Goal: Transaction & Acquisition: Purchase product/service

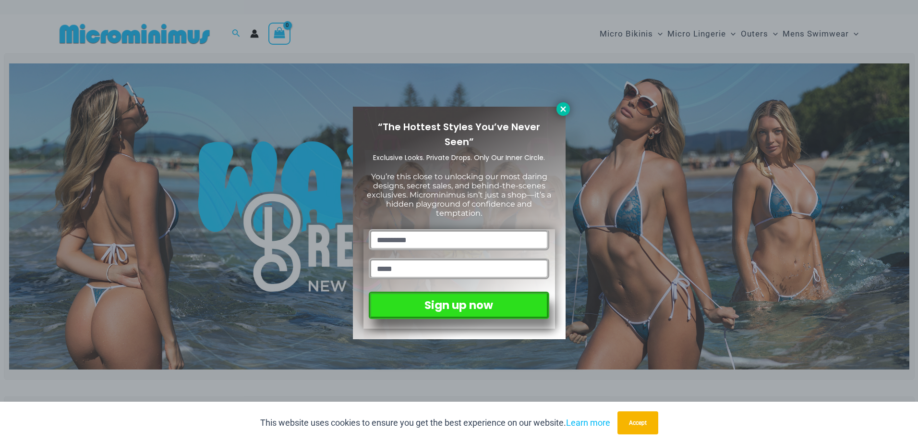
click at [565, 109] on icon at bounding box center [563, 109] width 9 height 9
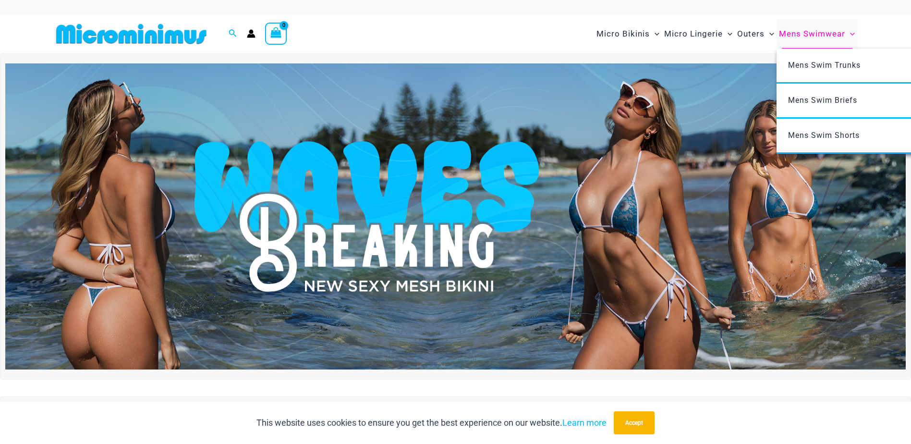
click at [820, 33] on span "Mens Swimwear" at bounding box center [812, 34] width 66 height 24
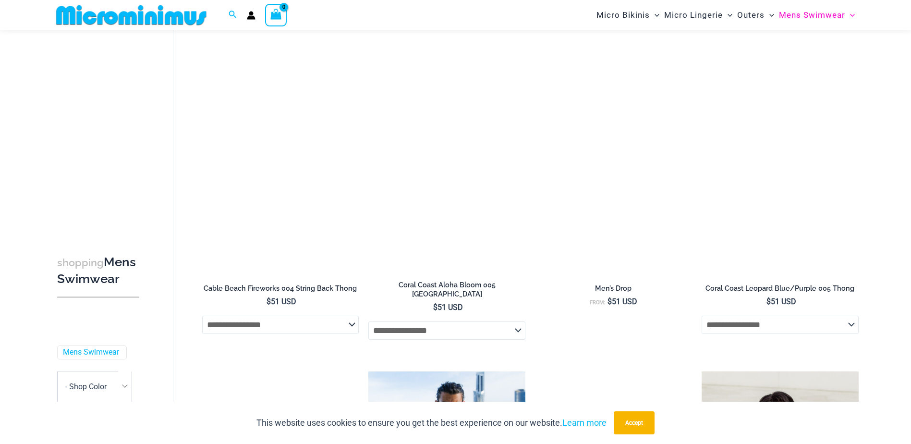
scroll to position [760, 0]
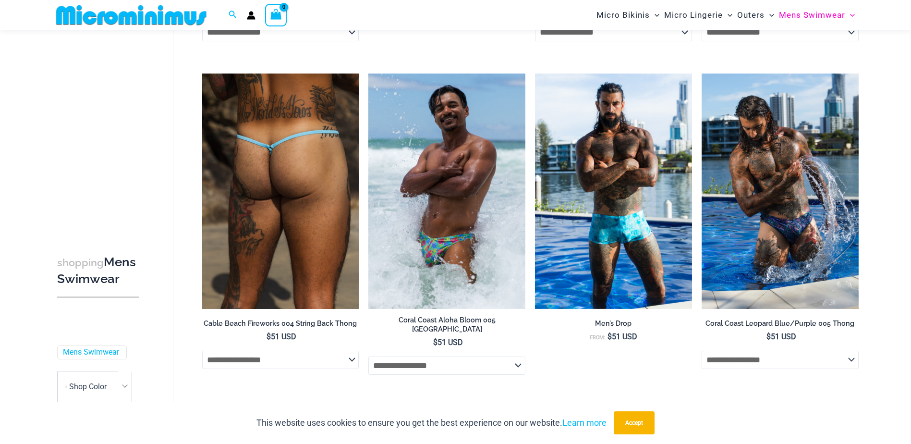
click at [279, 250] on img at bounding box center [280, 190] width 157 height 235
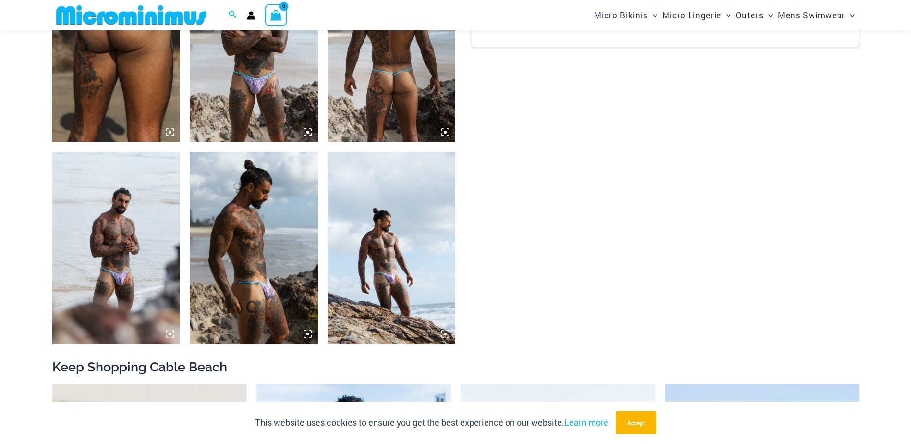
scroll to position [760, 0]
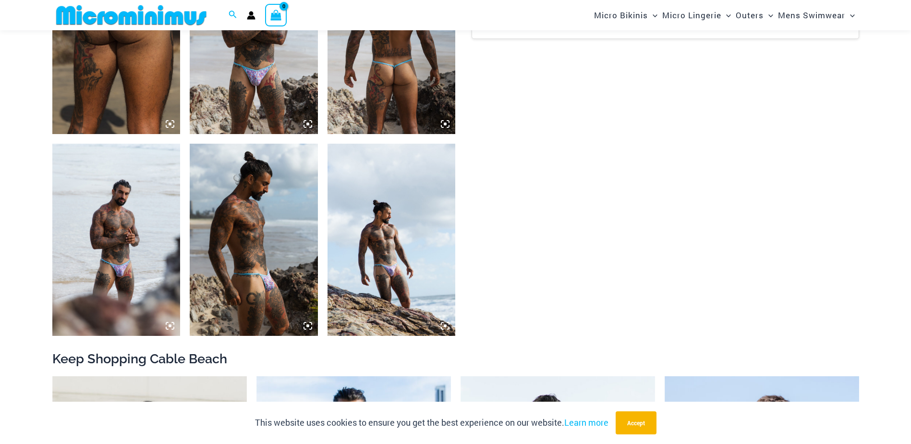
click at [263, 270] on img at bounding box center [254, 240] width 128 height 192
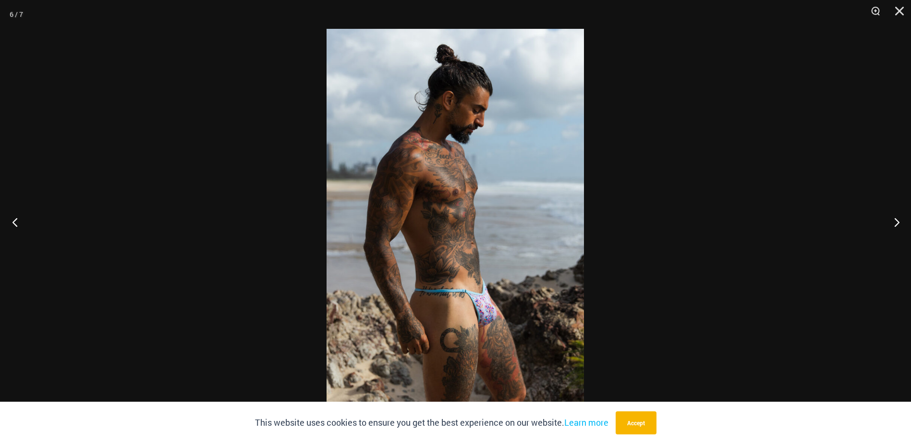
click at [15, 220] on button "Previous" at bounding box center [18, 222] width 36 height 48
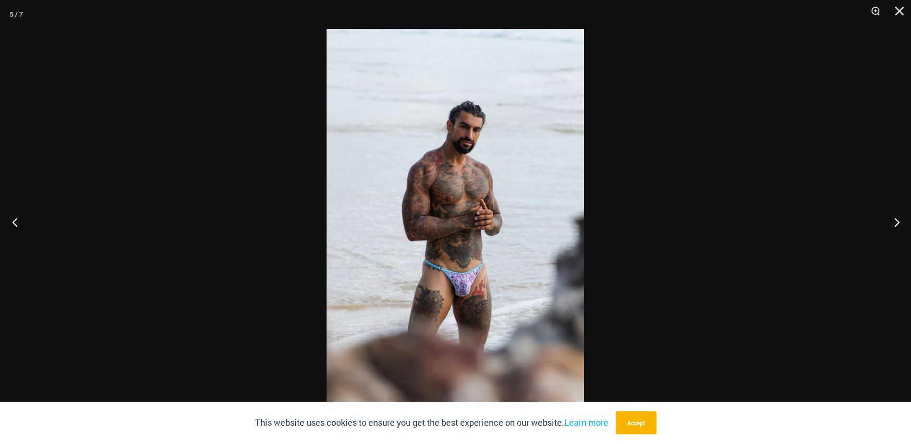
click at [15, 220] on button "Previous" at bounding box center [18, 222] width 36 height 48
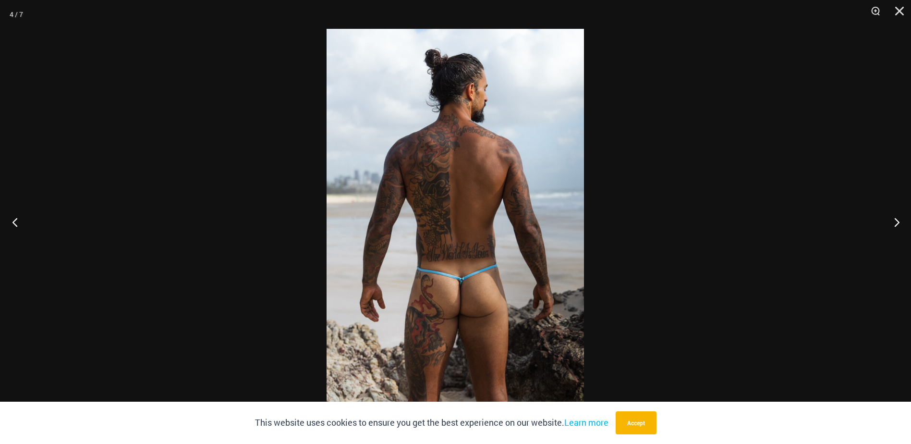
click at [15, 220] on button "Previous" at bounding box center [18, 222] width 36 height 48
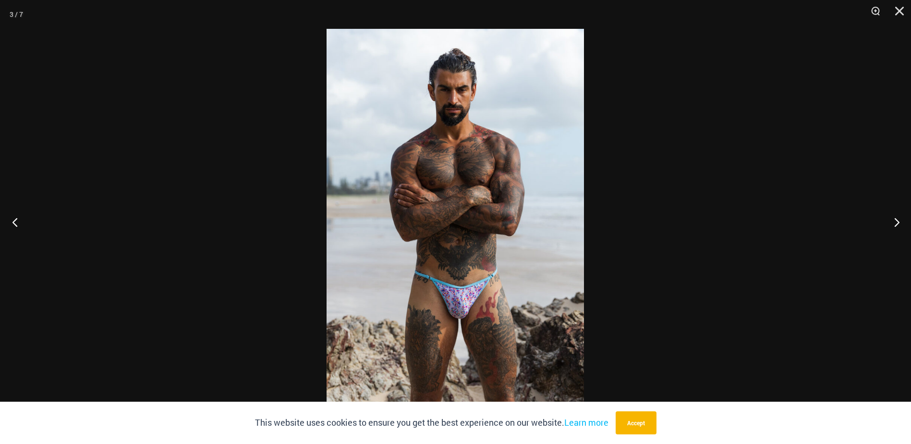
click at [15, 220] on button "Previous" at bounding box center [18, 222] width 36 height 48
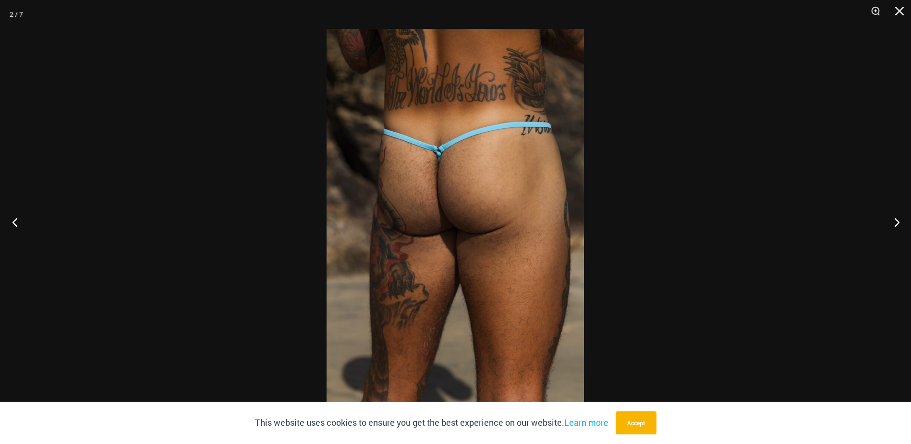
click at [15, 220] on button "Previous" at bounding box center [18, 222] width 36 height 48
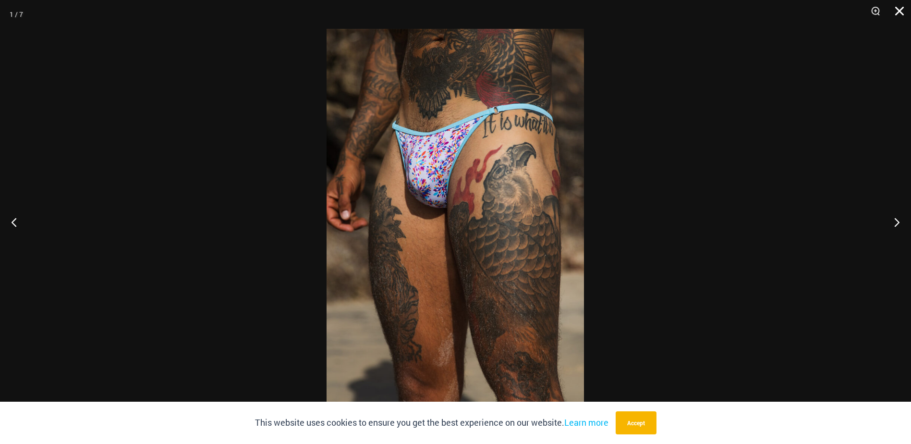
click at [898, 13] on button "Close" at bounding box center [896, 14] width 24 height 29
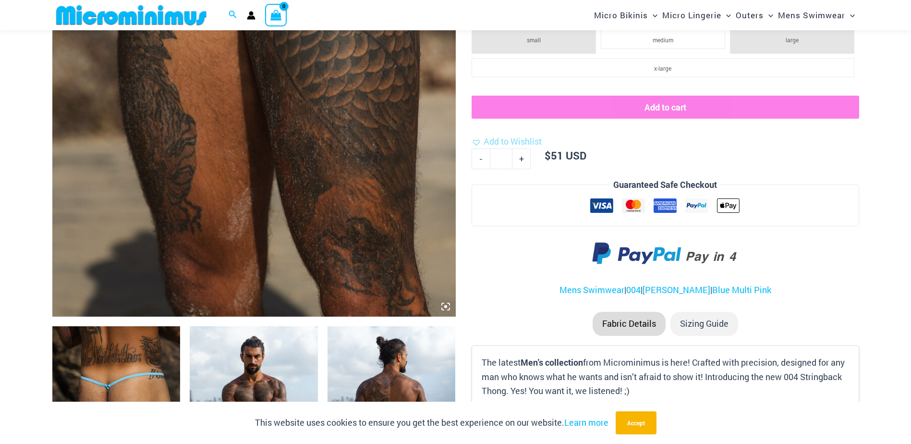
scroll to position [424, 0]
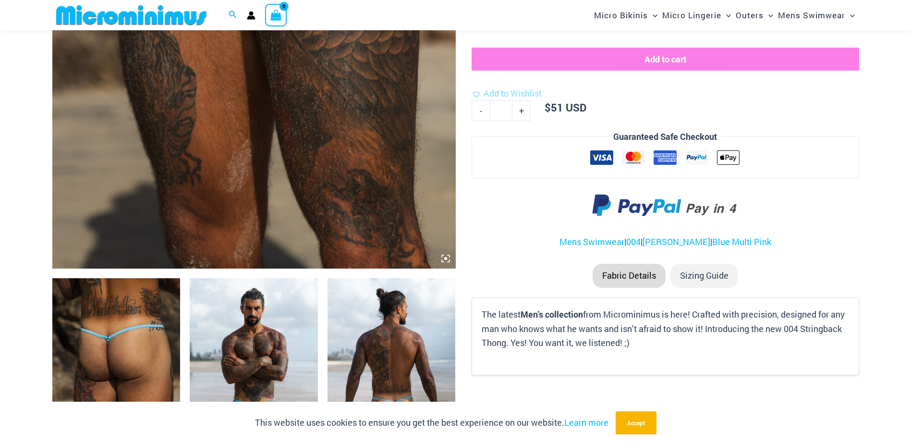
click at [708, 277] on li "Sizing Guide" at bounding box center [704, 276] width 68 height 24
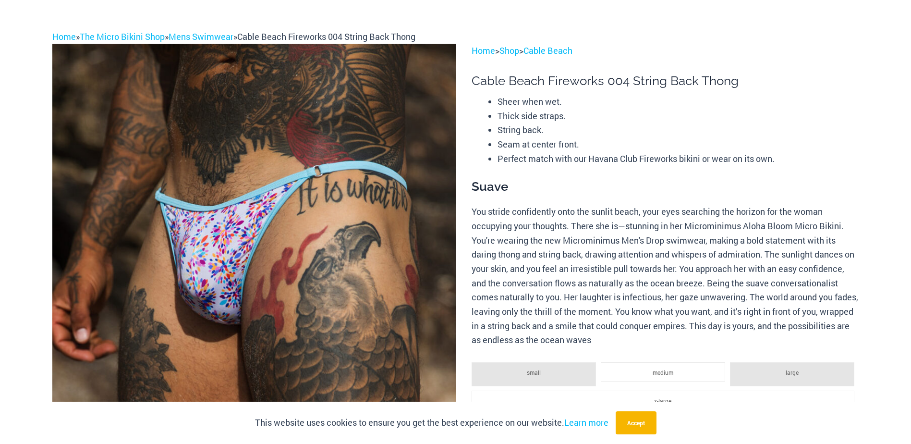
scroll to position [0, 0]
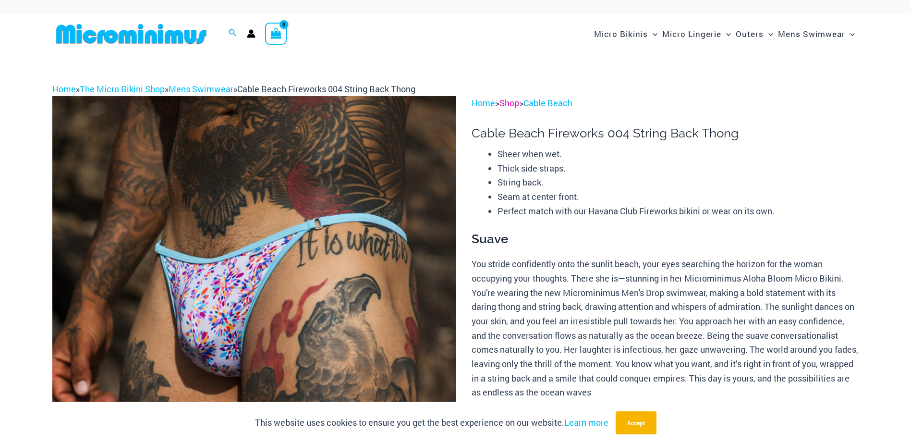
click at [514, 101] on link "Shop" at bounding box center [509, 103] width 20 height 12
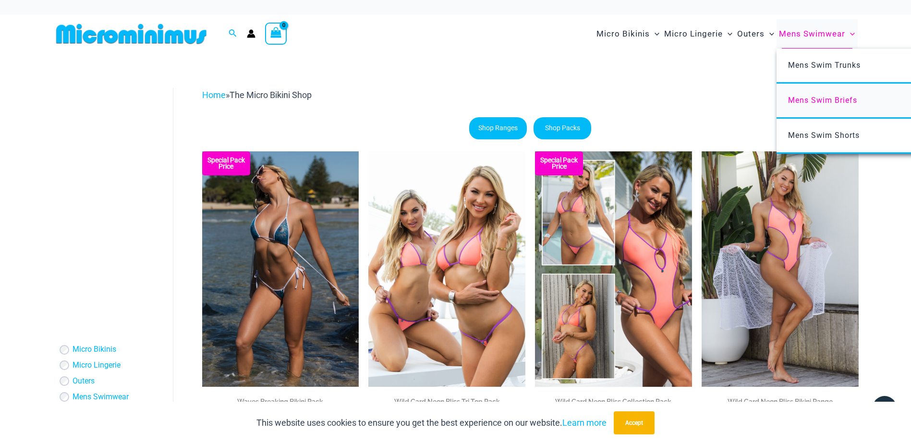
click at [830, 101] on span "Mens Swim Briefs" at bounding box center [822, 100] width 69 height 9
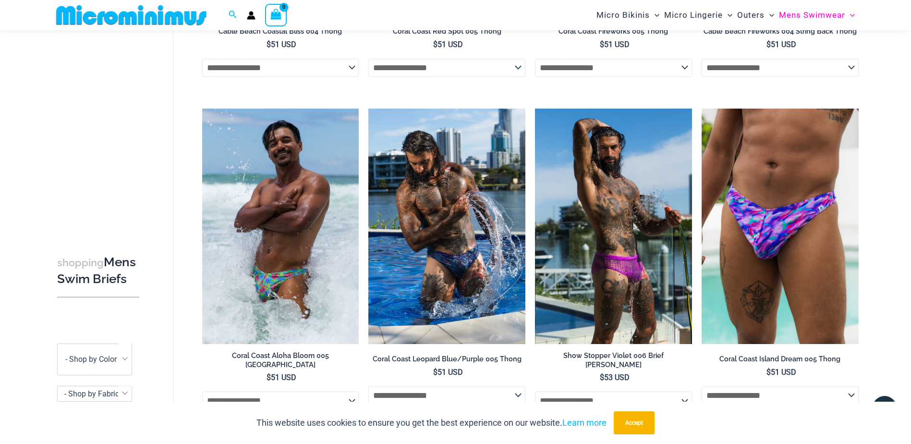
scroll to position [329, 0]
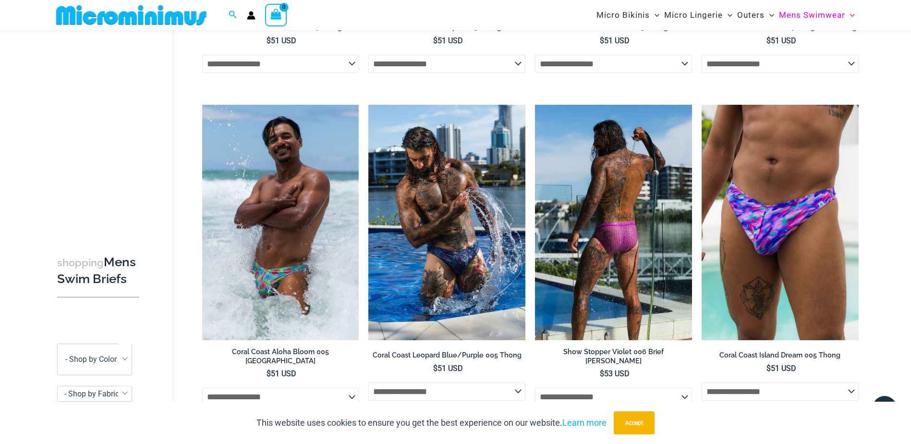
click at [612, 268] on img at bounding box center [613, 222] width 157 height 235
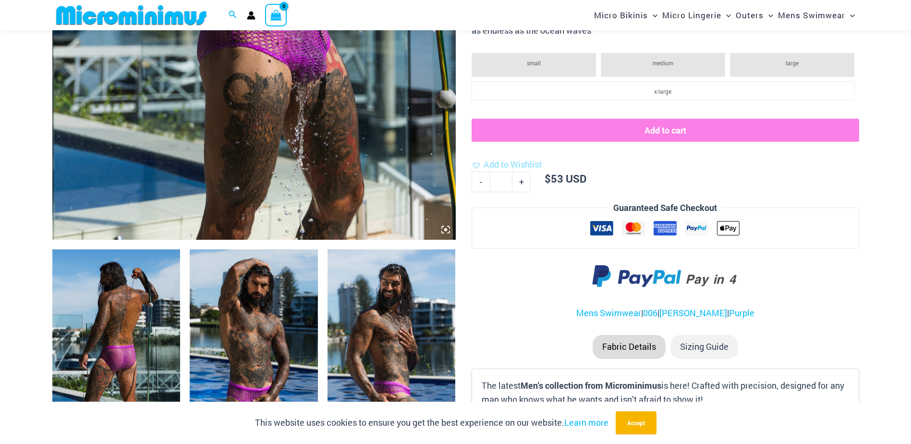
scroll to position [520, 0]
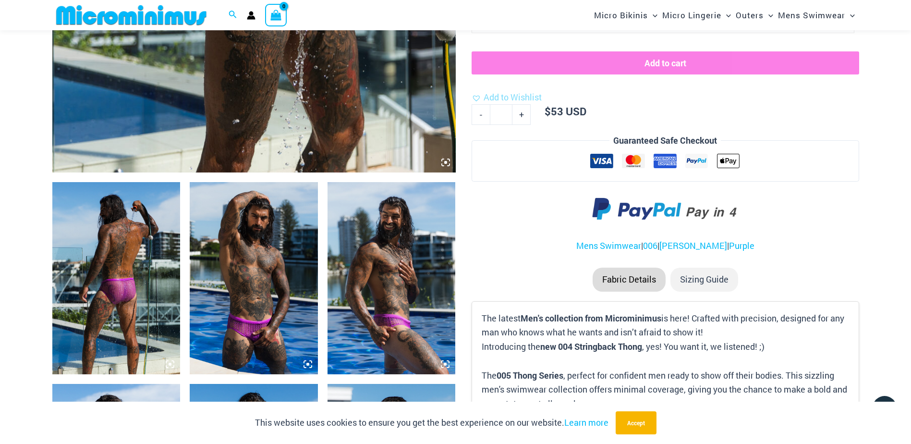
click at [277, 297] on img at bounding box center [254, 278] width 128 height 192
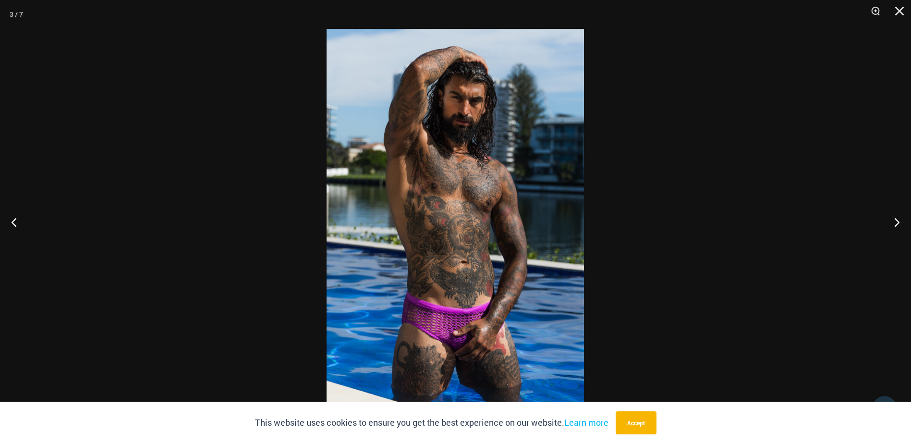
click at [465, 347] on img at bounding box center [455, 222] width 257 height 386
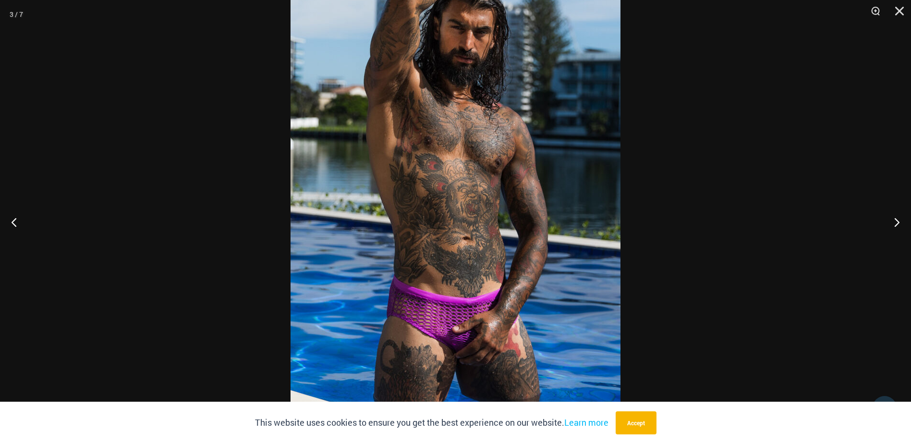
click at [463, 340] on img at bounding box center [456, 186] width 330 height 495
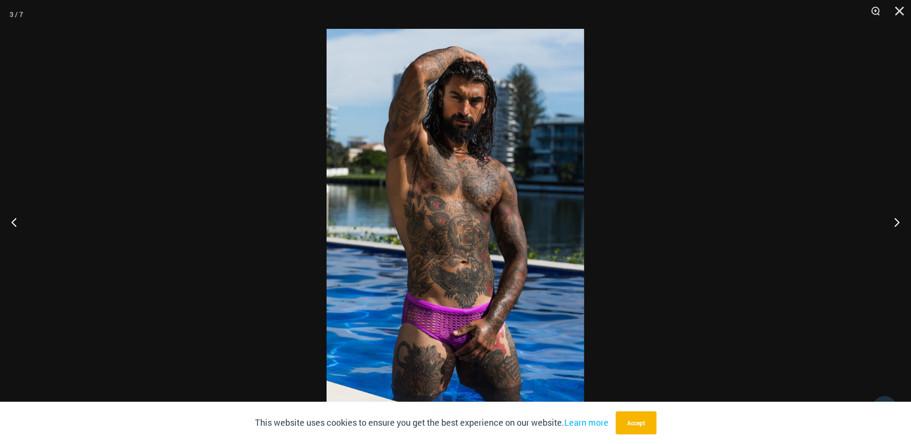
click at [463, 340] on img at bounding box center [455, 222] width 257 height 386
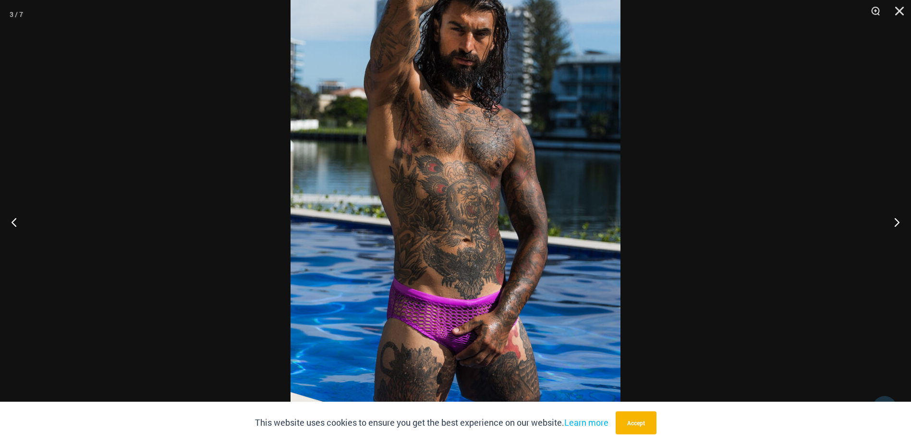
click at [464, 336] on img at bounding box center [456, 188] width 330 height 495
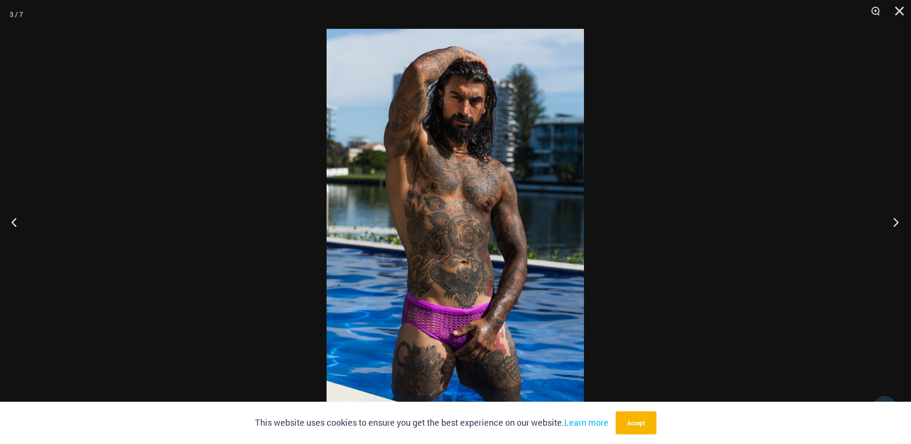
click at [896, 222] on button "Next" at bounding box center [893, 222] width 36 height 48
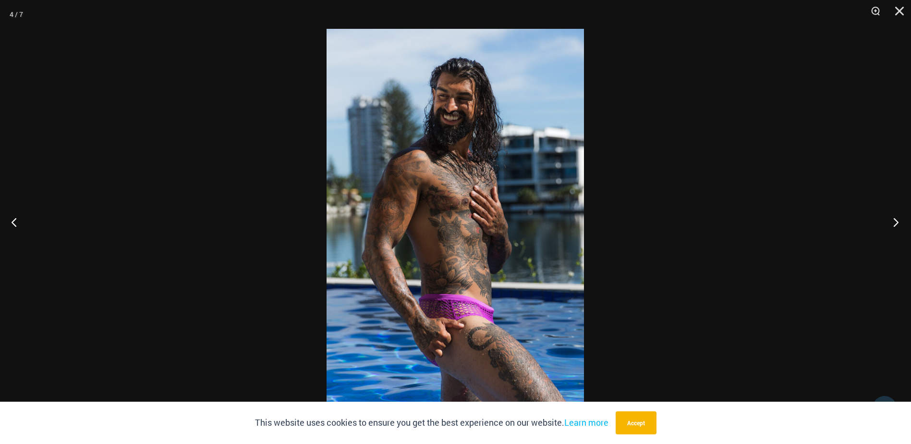
click at [895, 222] on button "Next" at bounding box center [893, 222] width 36 height 48
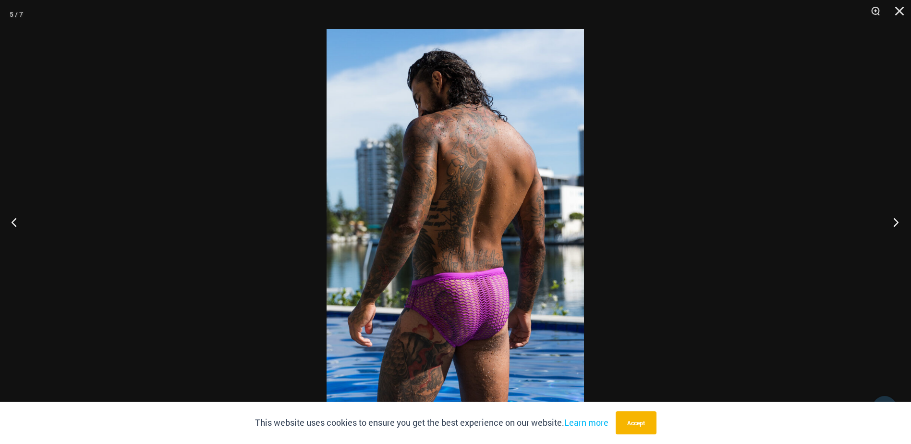
click at [895, 222] on button "Next" at bounding box center [893, 222] width 36 height 48
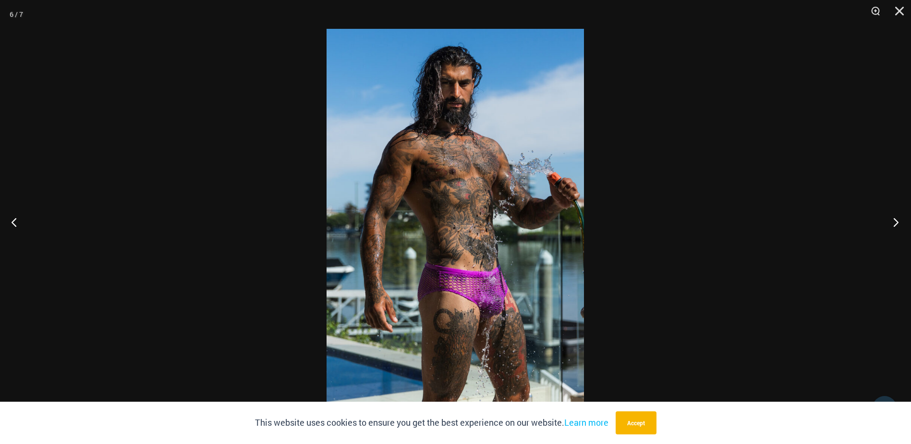
click at [895, 221] on button "Next" at bounding box center [893, 222] width 36 height 48
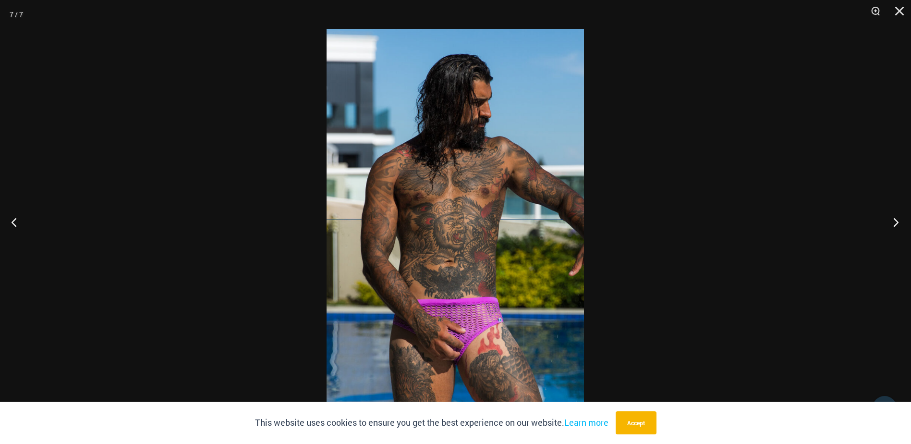
click at [894, 219] on button "Next" at bounding box center [893, 222] width 36 height 48
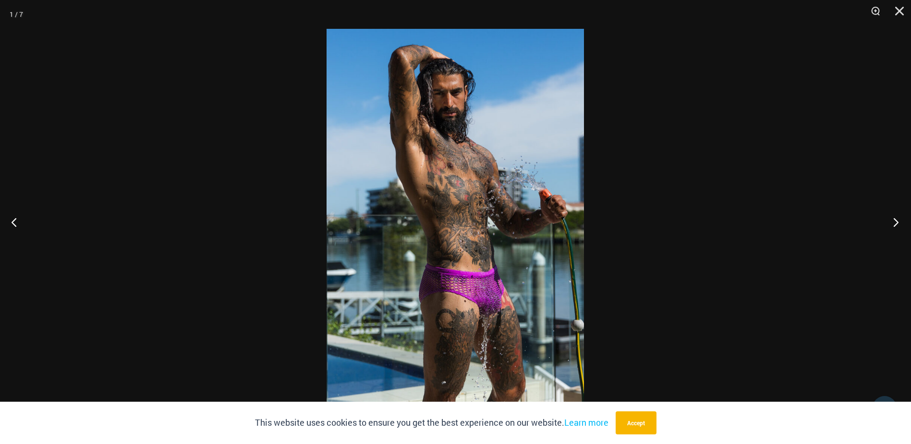
click at [895, 220] on button "Next" at bounding box center [893, 222] width 36 height 48
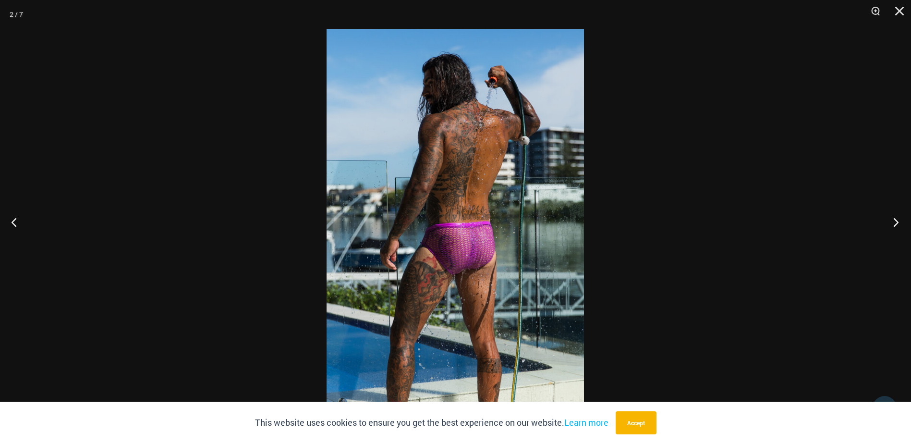
click at [895, 220] on button "Next" at bounding box center [893, 222] width 36 height 48
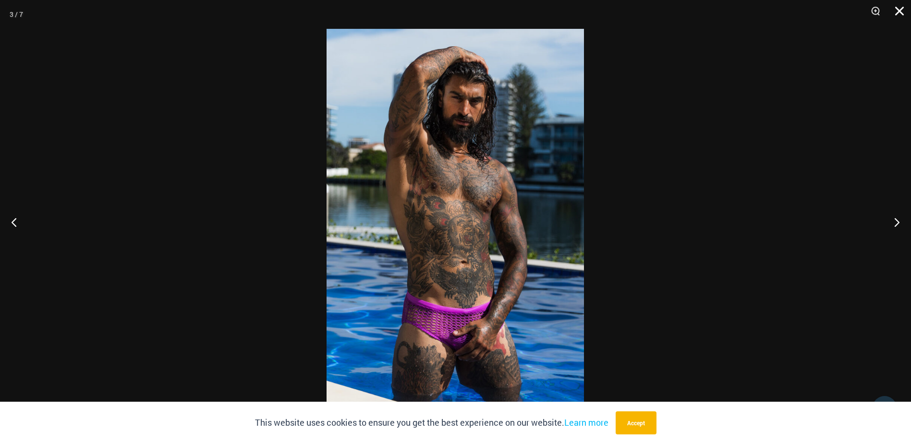
click at [900, 10] on button "Close" at bounding box center [896, 14] width 24 height 29
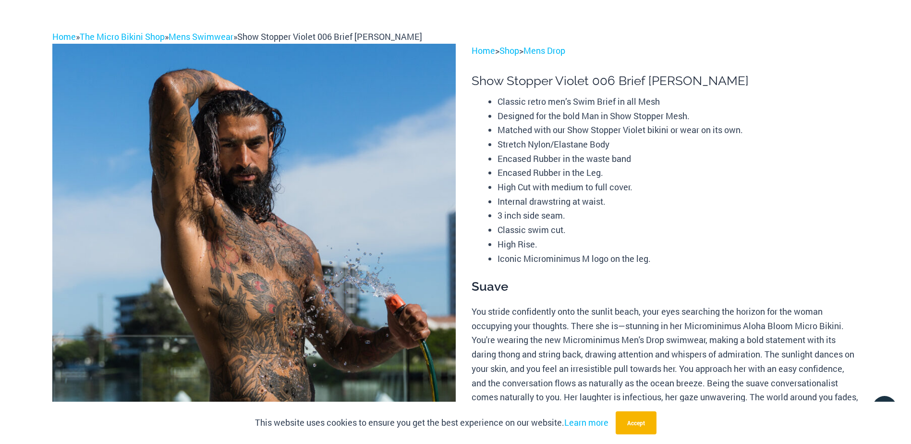
scroll to position [0, 0]
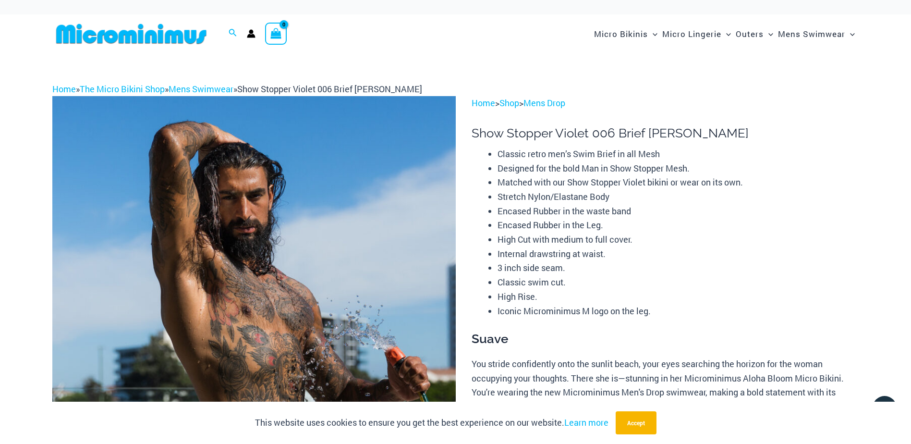
click at [147, 33] on img at bounding box center [131, 34] width 158 height 22
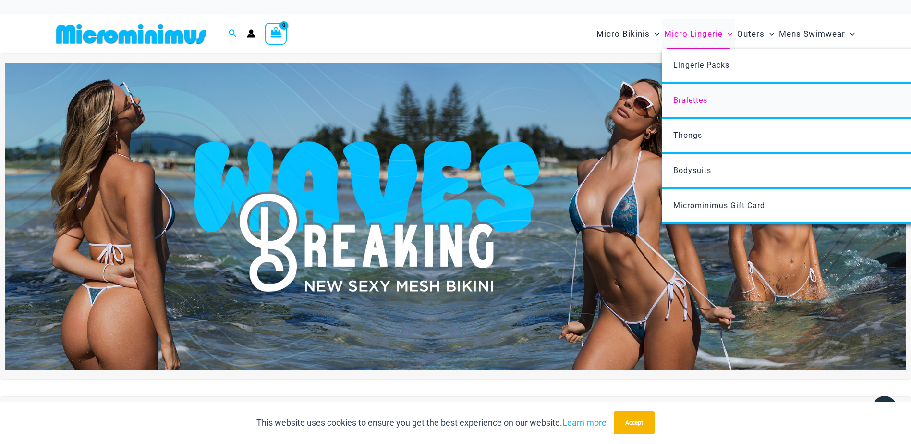
click at [688, 102] on span "Bralettes" at bounding box center [690, 100] width 34 height 9
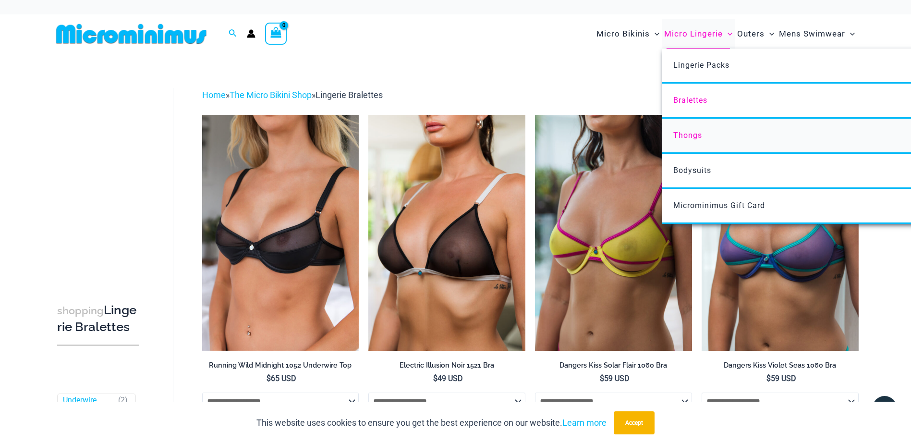
click at [691, 136] on span "Thongs" at bounding box center [687, 135] width 29 height 9
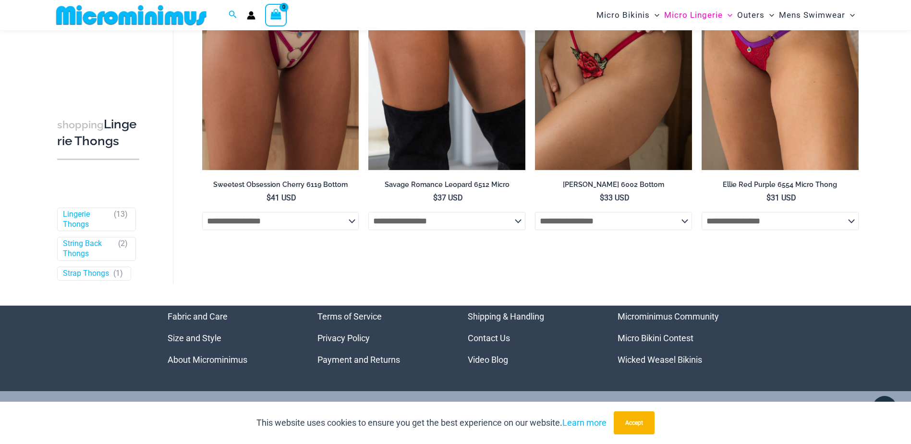
scroll to position [1146, 0]
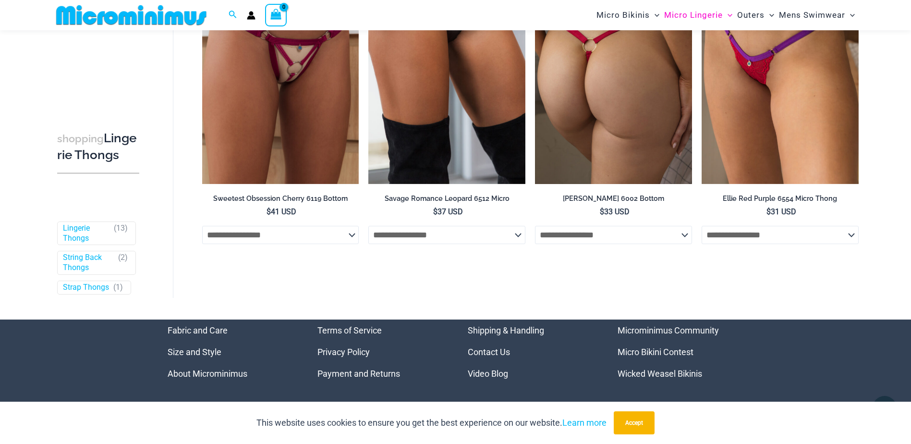
click at [620, 131] on img at bounding box center [613, 66] width 157 height 235
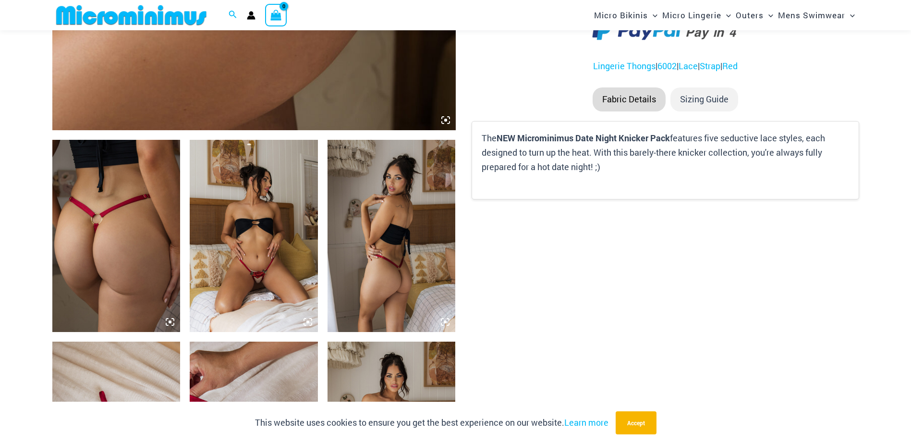
scroll to position [573, 0]
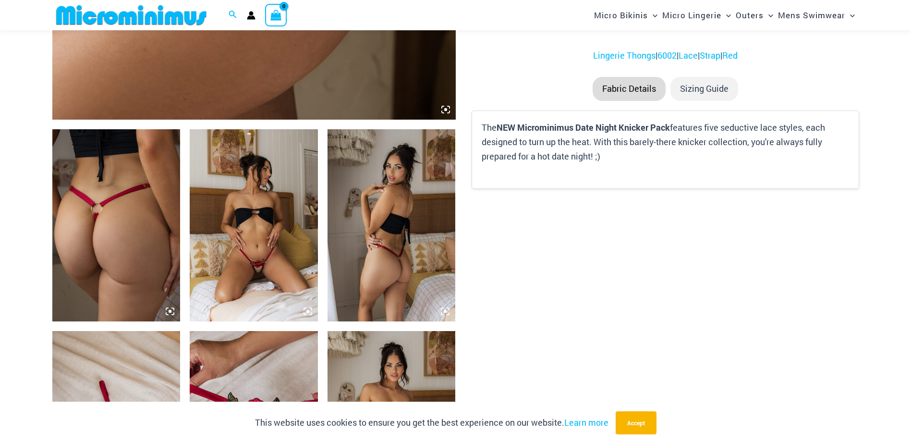
click at [261, 264] on img at bounding box center [254, 225] width 128 height 192
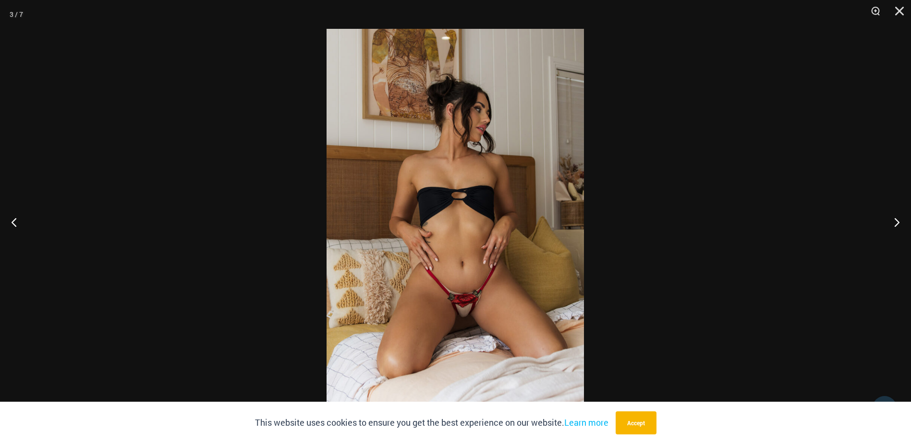
click at [468, 314] on img at bounding box center [455, 222] width 257 height 386
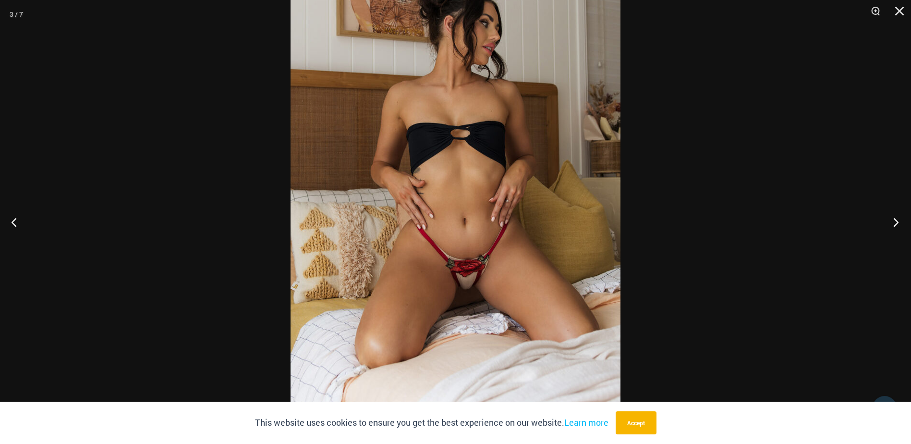
click at [894, 224] on button "Next" at bounding box center [893, 222] width 36 height 48
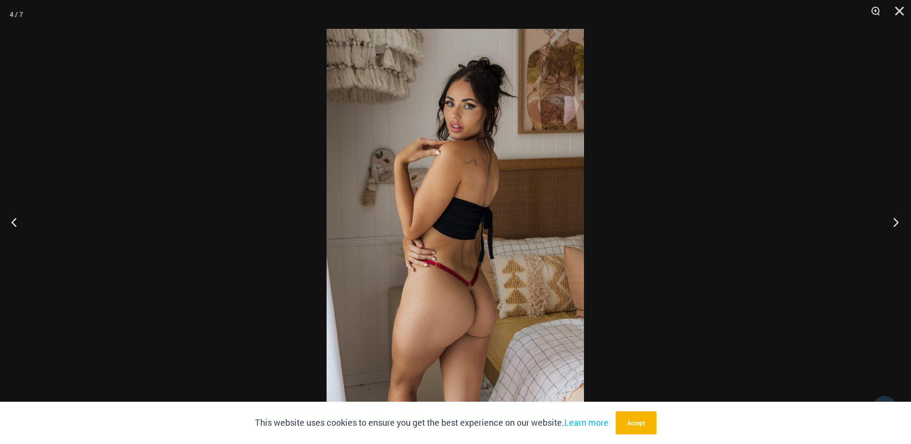
click at [894, 224] on button "Next" at bounding box center [893, 222] width 36 height 48
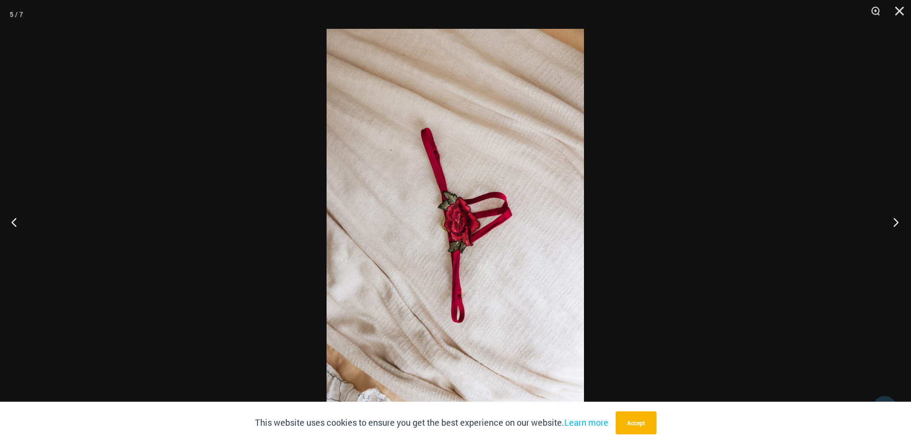
click at [894, 224] on button "Next" at bounding box center [893, 222] width 36 height 48
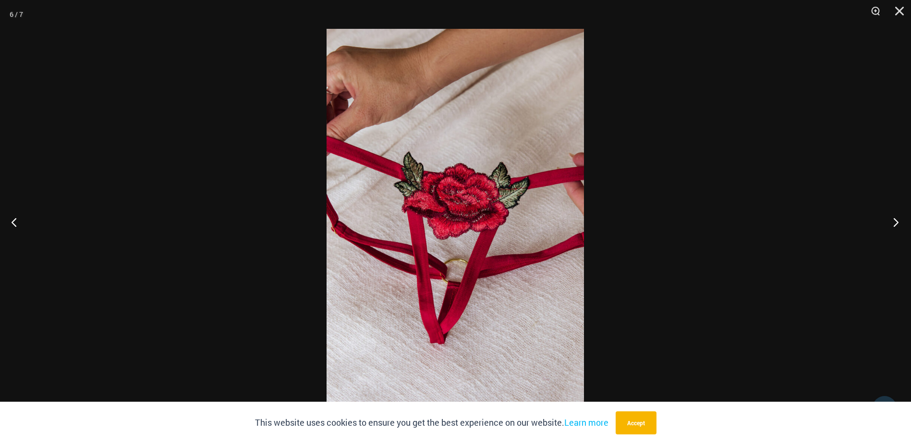
click at [893, 223] on button "Next" at bounding box center [893, 222] width 36 height 48
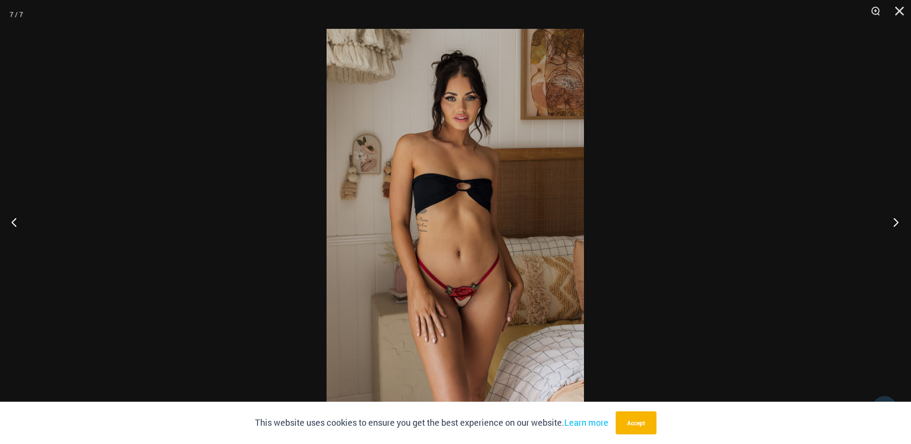
click at [893, 223] on button "Next" at bounding box center [893, 222] width 36 height 48
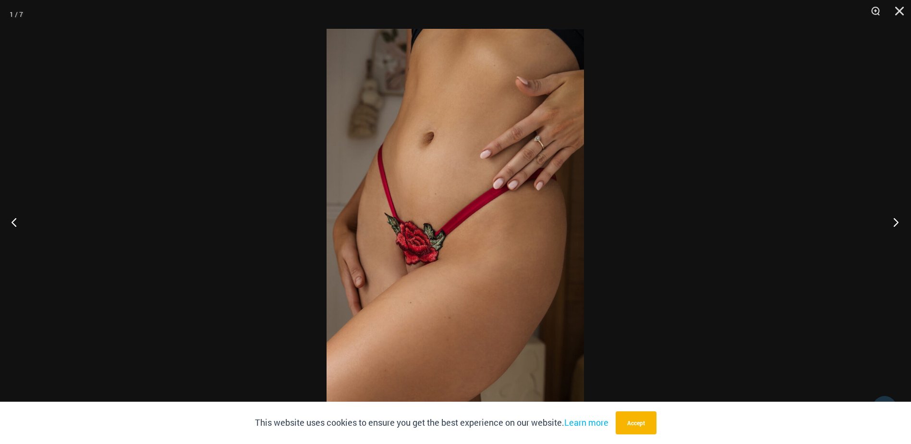
click at [892, 223] on button "Next" at bounding box center [893, 222] width 36 height 48
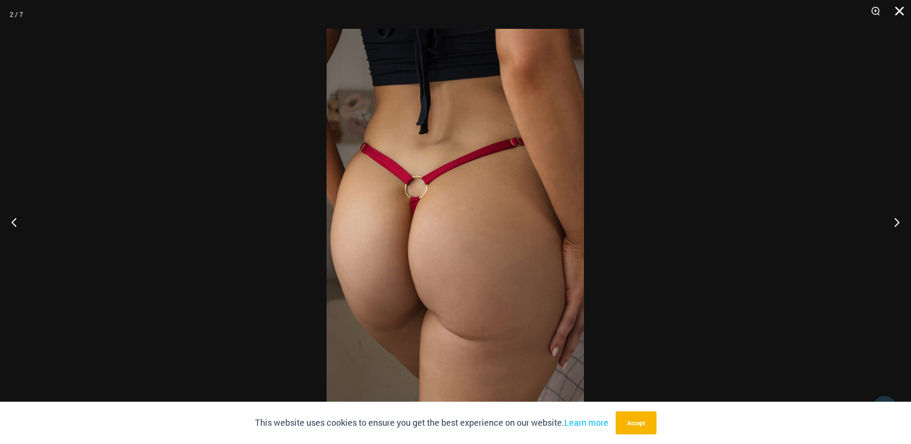
click at [897, 11] on button "Close" at bounding box center [896, 14] width 24 height 29
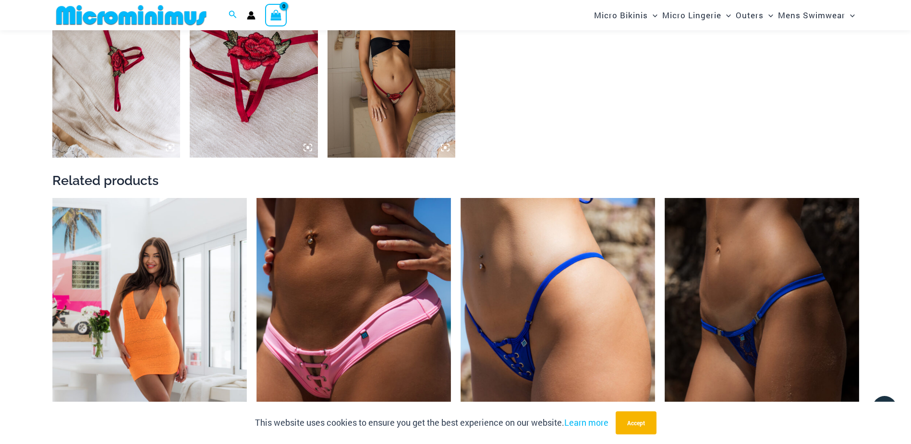
scroll to position [717, 0]
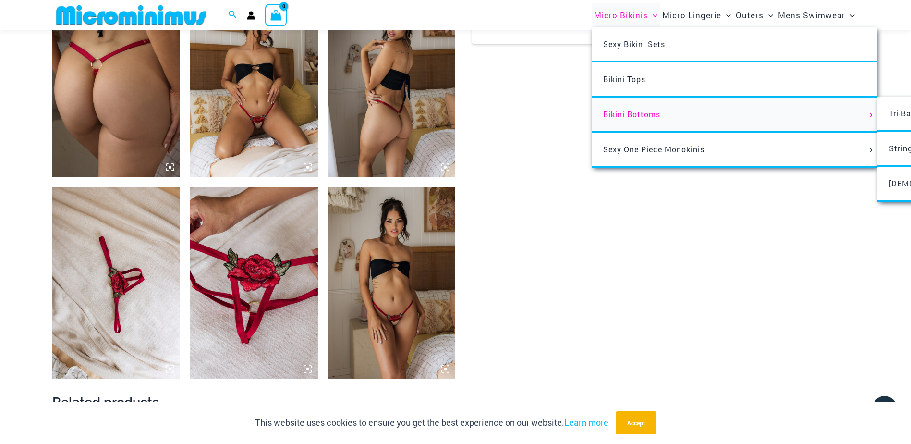
click at [642, 114] on span "Bikini Bottoms" at bounding box center [631, 114] width 57 height 10
